Goal: Use online tool/utility: Utilize a website feature to perform a specific function

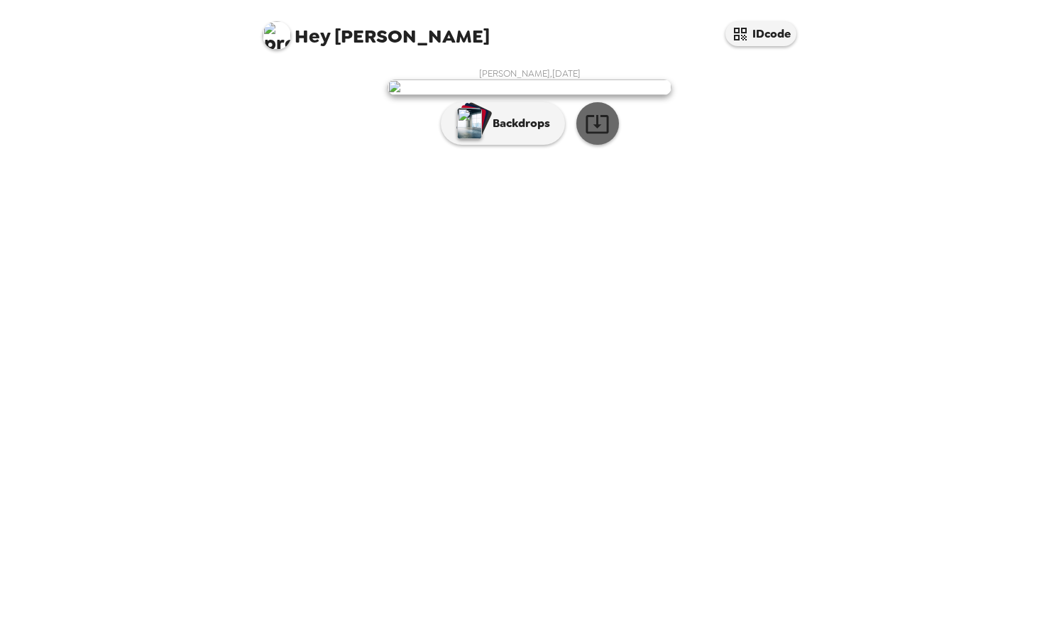
click at [600, 136] on icon "button" at bounding box center [597, 123] width 25 height 25
click at [517, 132] on p "Backdrops" at bounding box center [517, 123] width 65 height 17
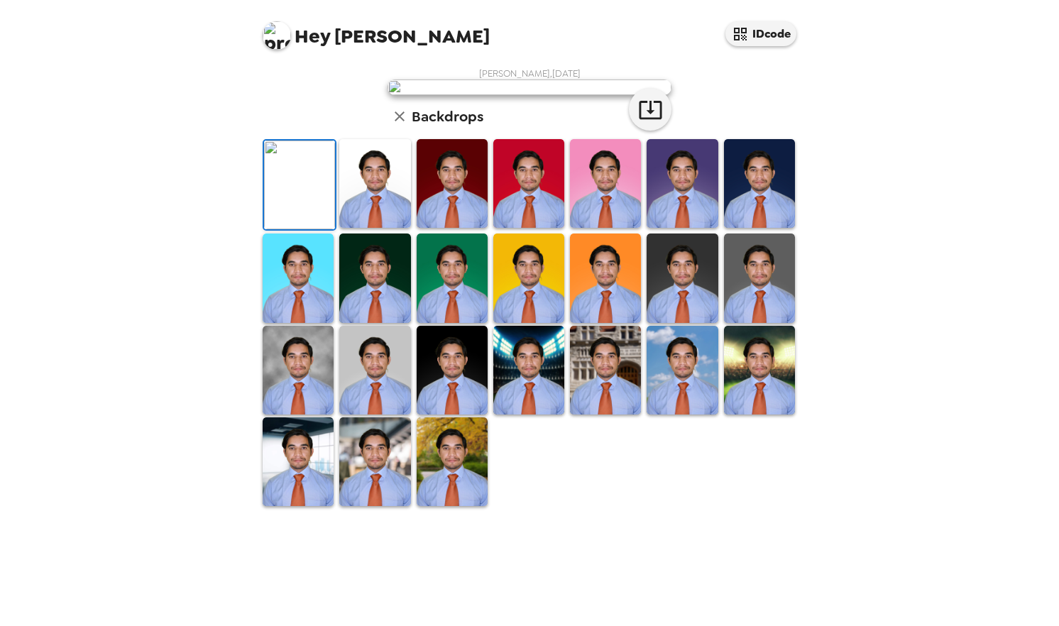
scroll to position [236, 0]
click at [389, 228] on img at bounding box center [374, 183] width 71 height 89
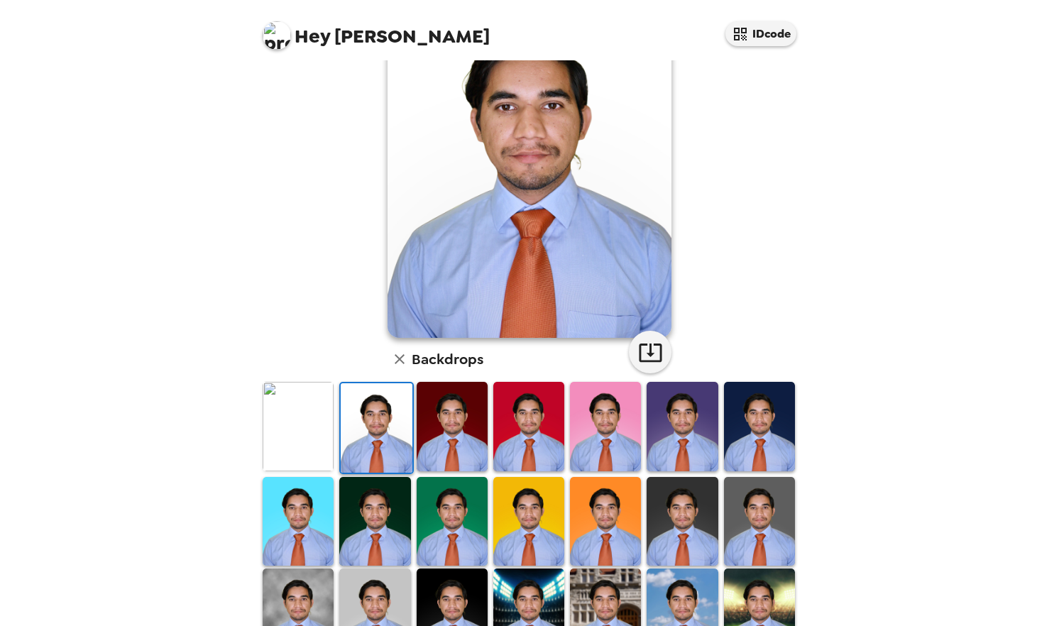
scroll to position [99, 0]
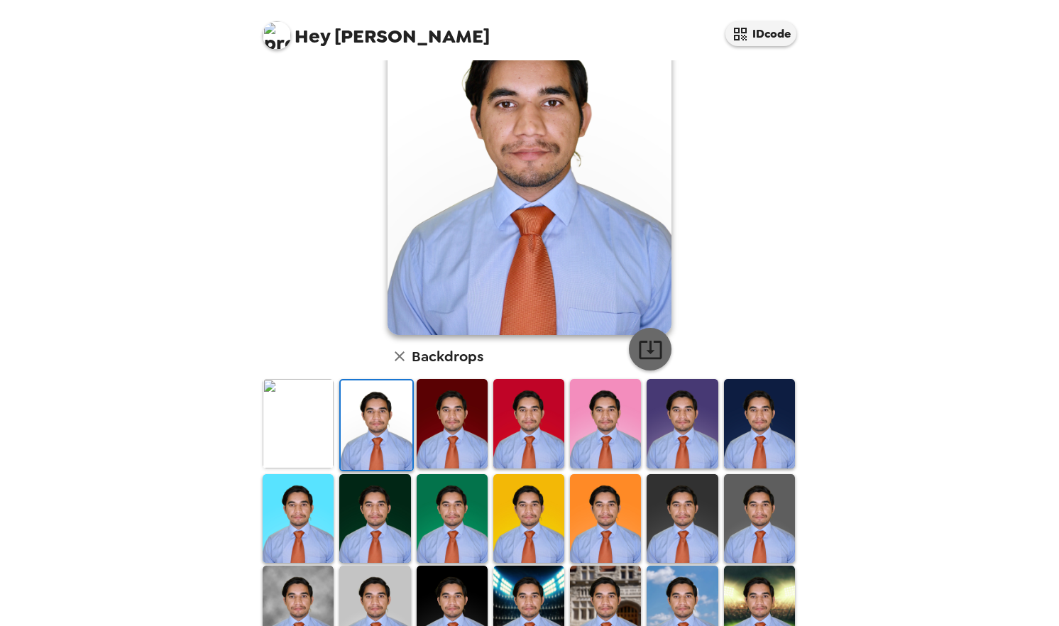
click at [654, 338] on icon "button" at bounding box center [650, 349] width 25 height 25
click at [464, 415] on img at bounding box center [452, 423] width 71 height 89
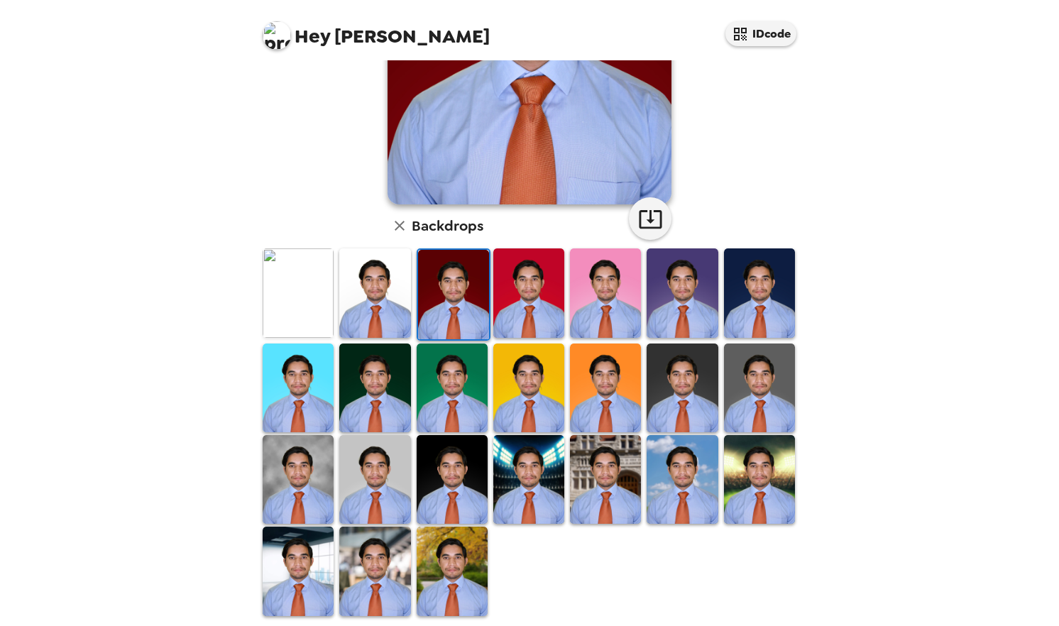
scroll to position [236, 0]
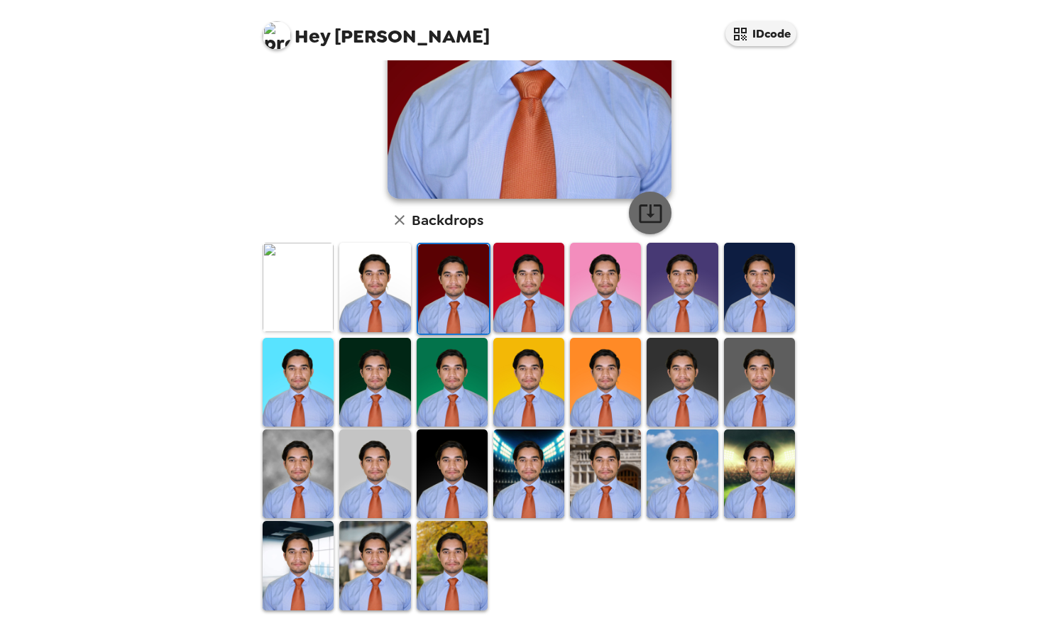
click at [640, 218] on icon "button" at bounding box center [650, 213] width 25 height 25
click at [538, 273] on img at bounding box center [528, 287] width 71 height 89
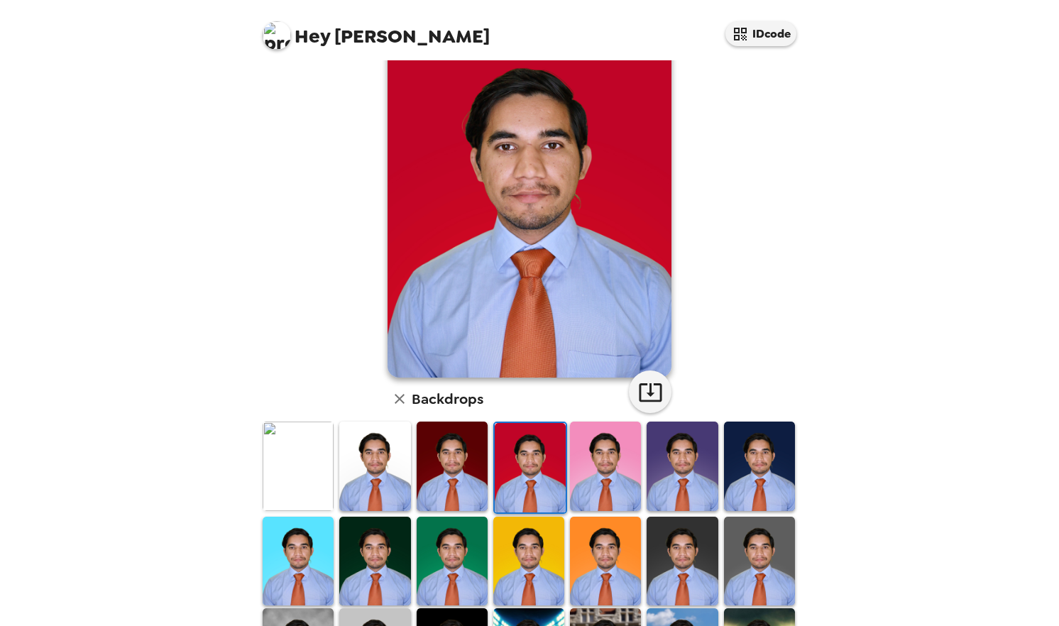
scroll to position [72, 0]
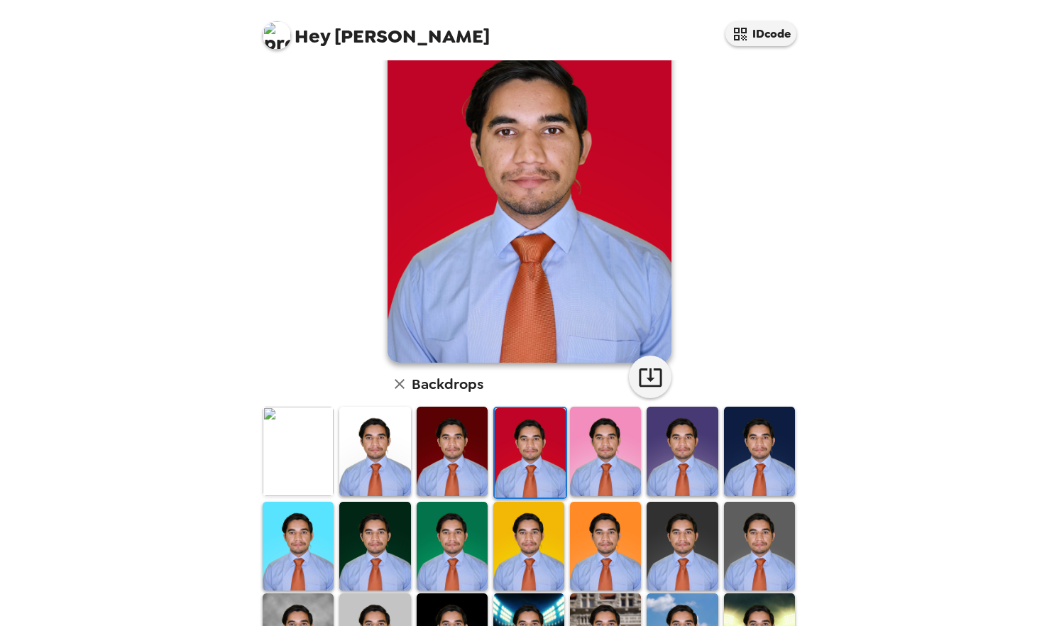
click at [750, 537] on img at bounding box center [759, 546] width 71 height 89
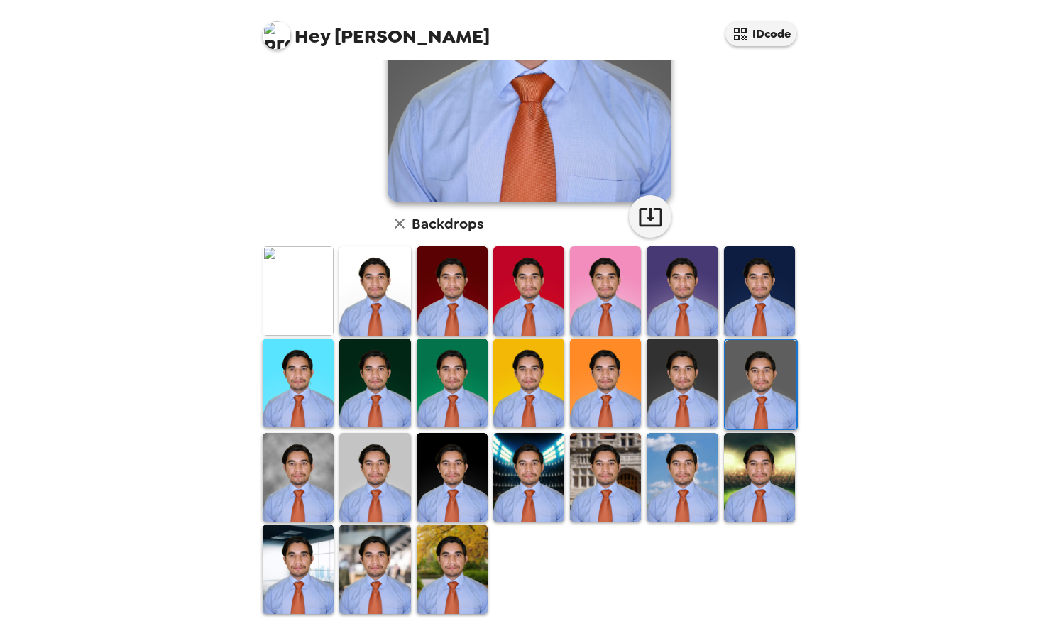
scroll to position [236, 0]
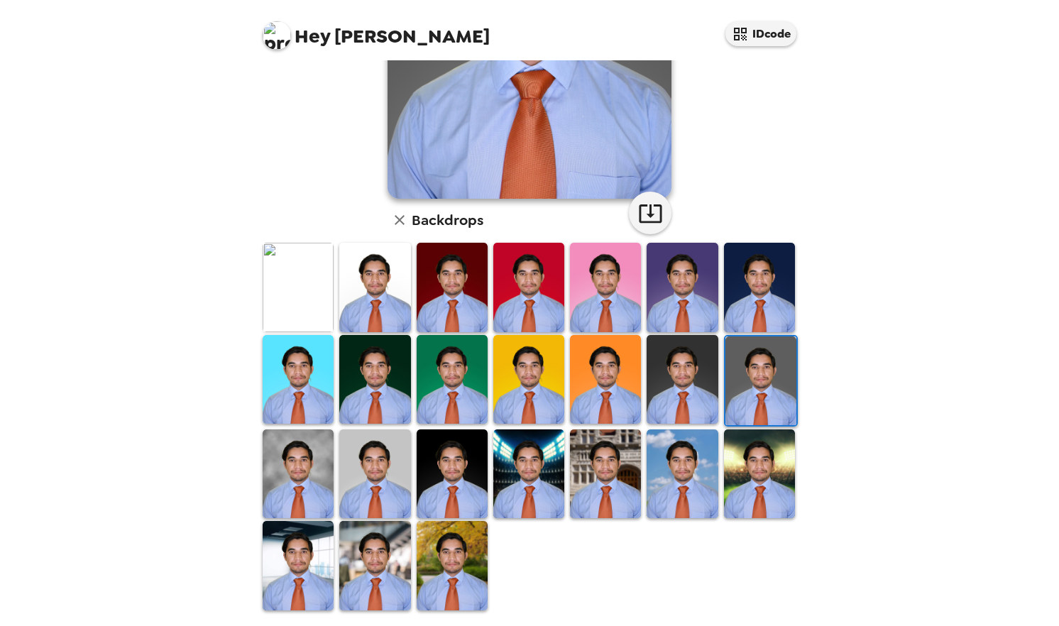
click at [605, 486] on img at bounding box center [605, 473] width 71 height 89
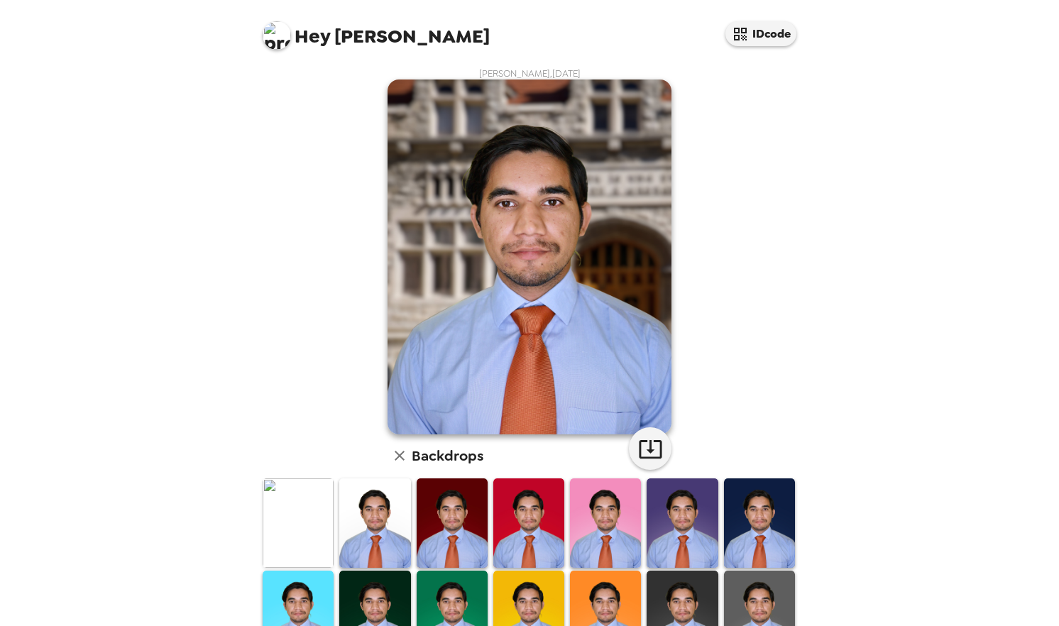
scroll to position [236, 0]
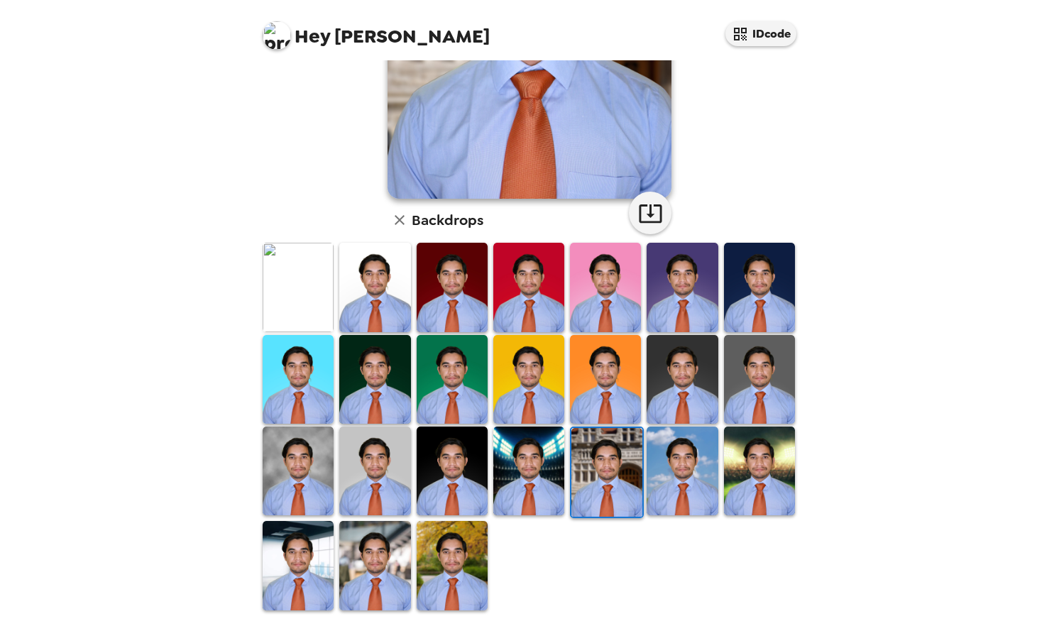
click at [297, 454] on img at bounding box center [298, 471] width 71 height 89
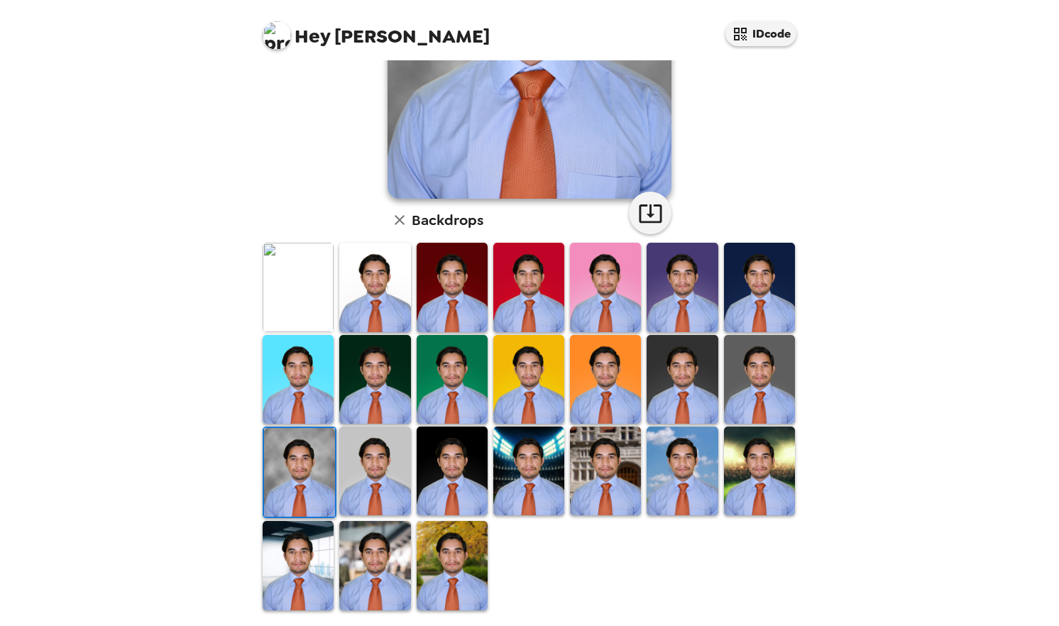
scroll to position [0, 0]
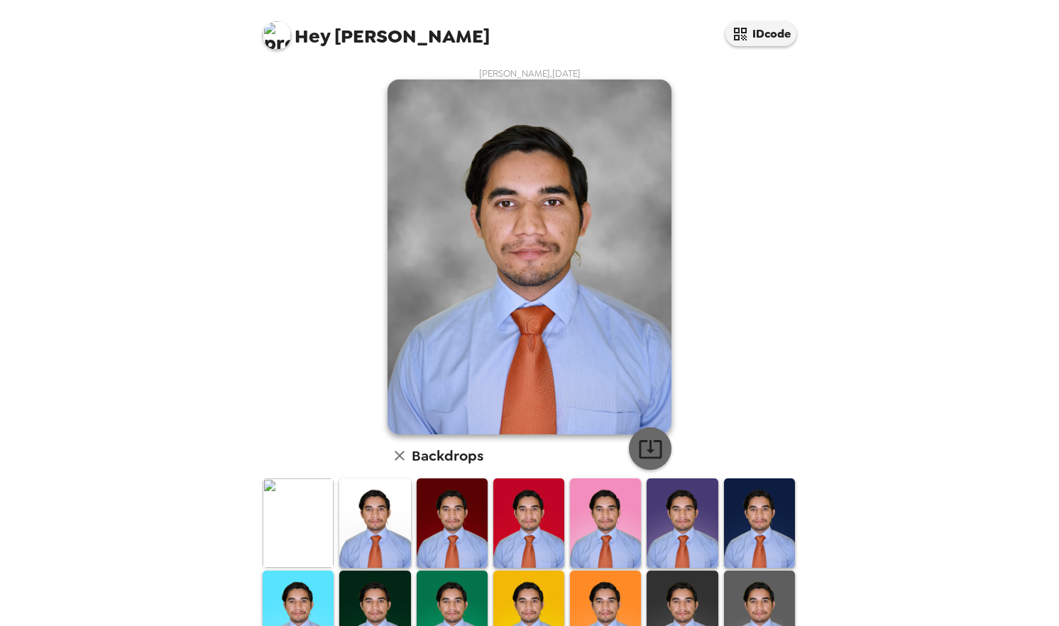
click at [648, 438] on icon "button" at bounding box center [650, 448] width 25 height 25
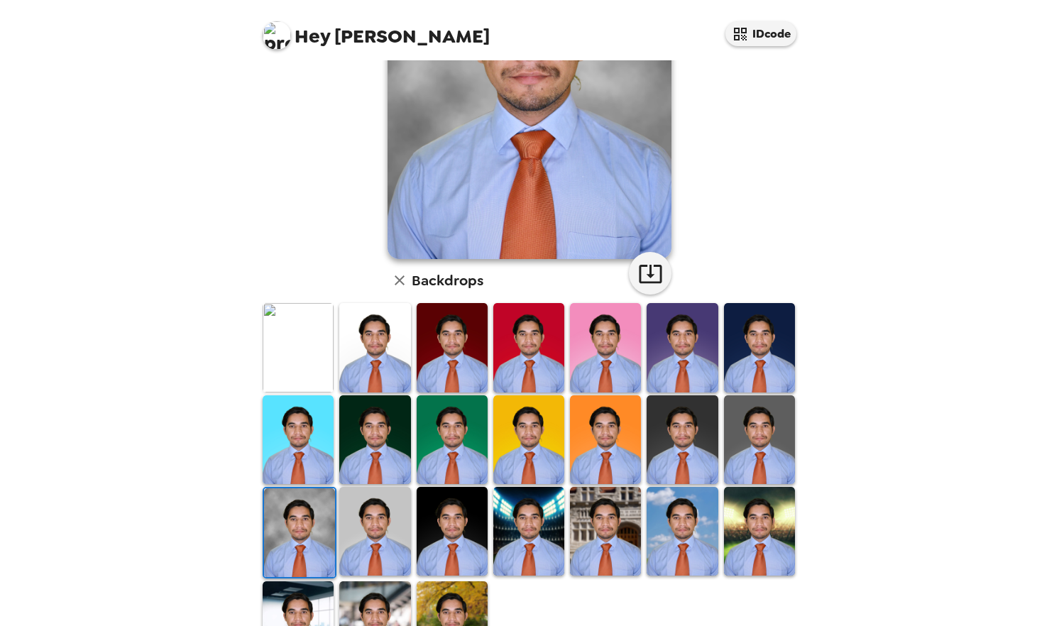
scroll to position [199, 0]
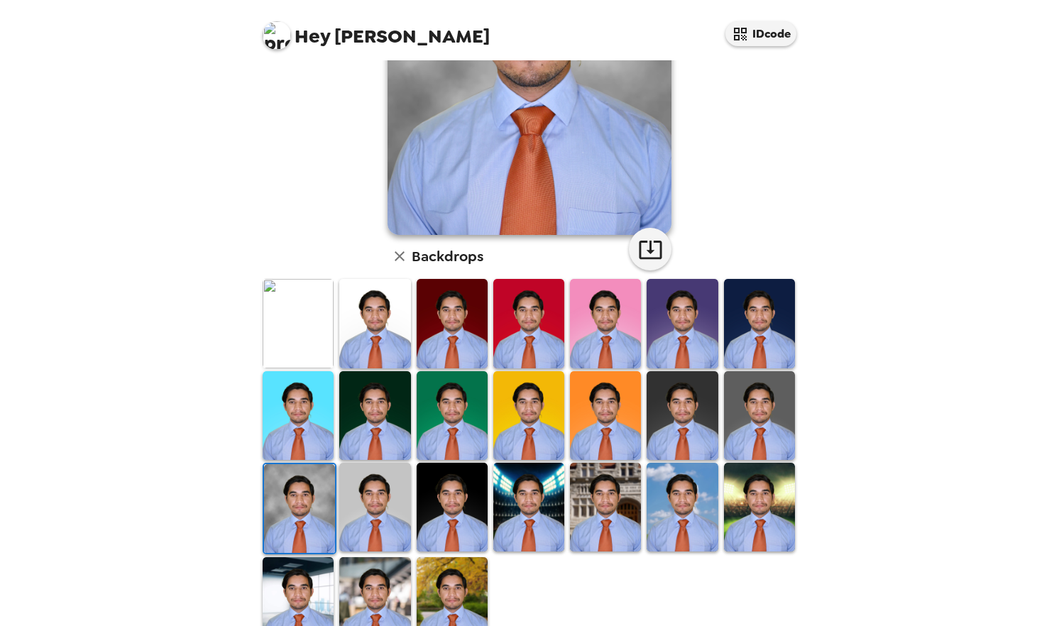
click at [734, 500] on img at bounding box center [759, 507] width 71 height 89
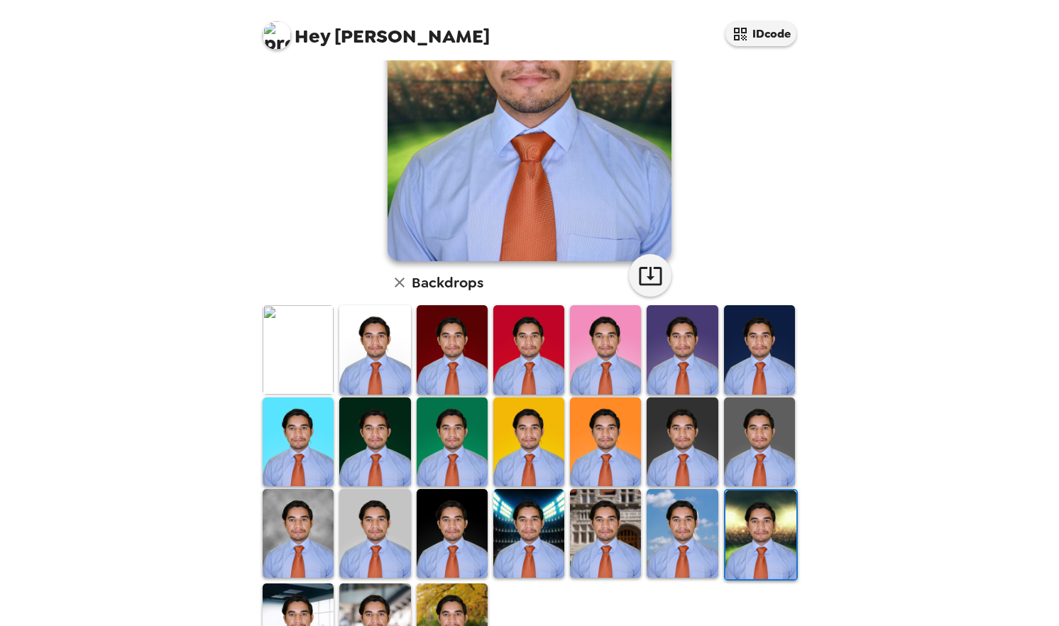
scroll to position [236, 0]
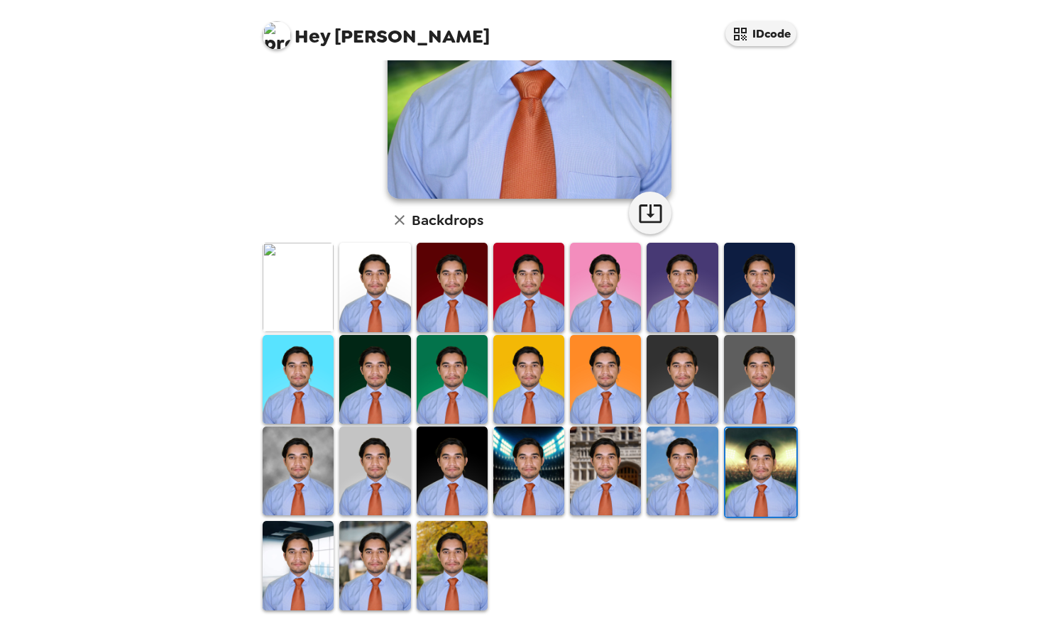
click at [428, 441] on img at bounding box center [452, 471] width 71 height 89
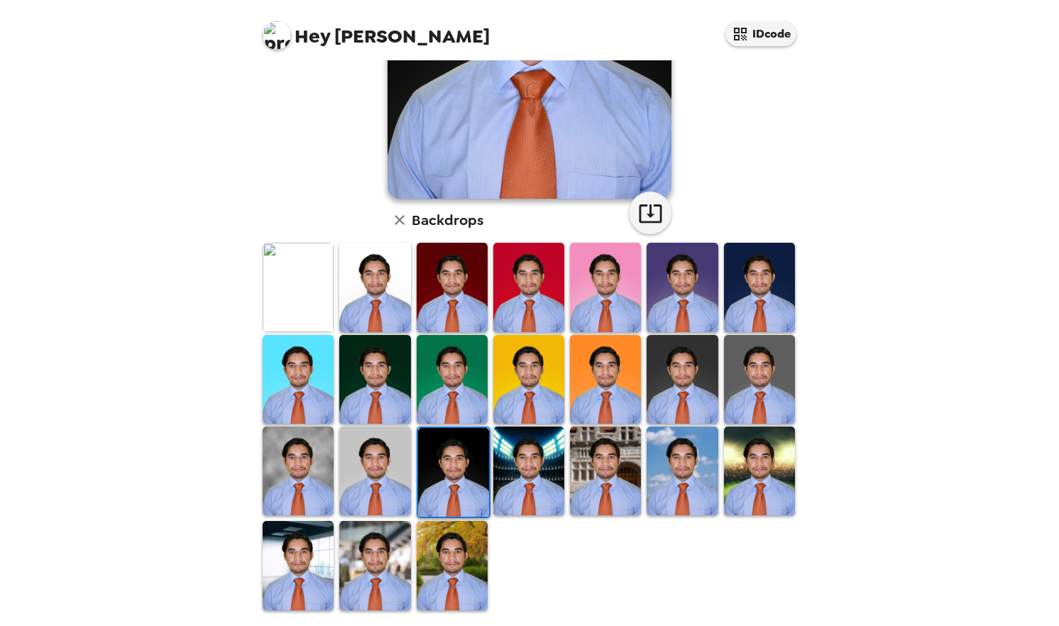
click at [606, 383] on img at bounding box center [605, 379] width 71 height 89
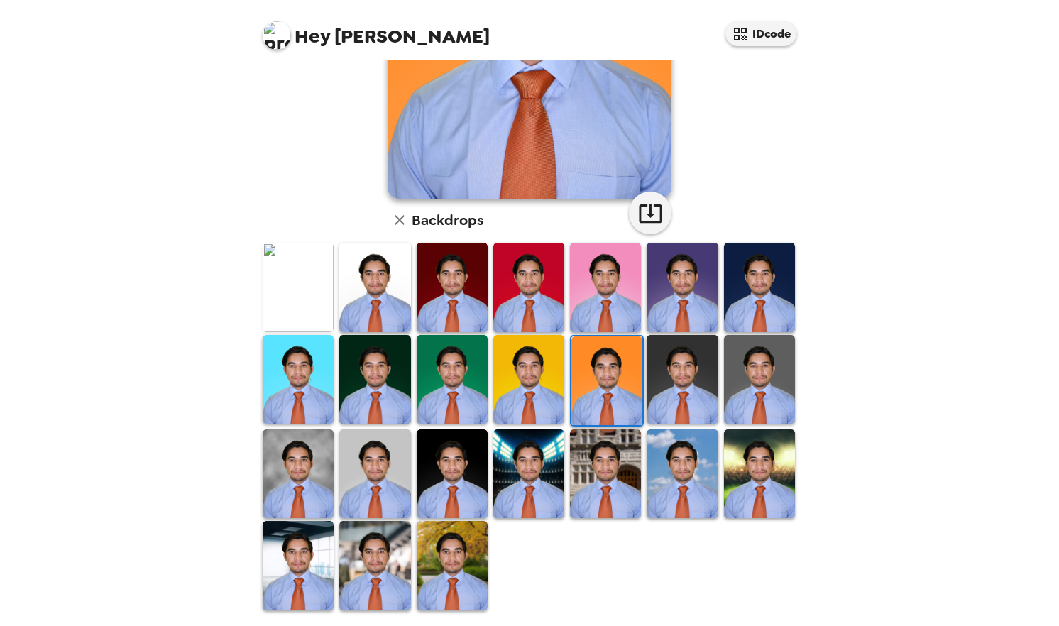
scroll to position [0, 0]
